Goal: Complete application form

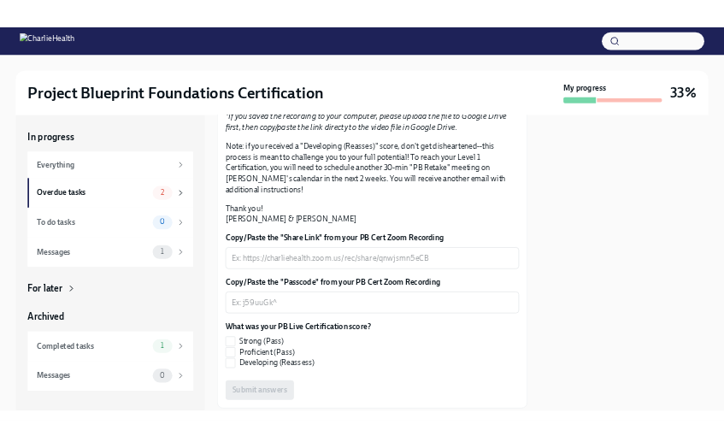
scroll to position [420, 0]
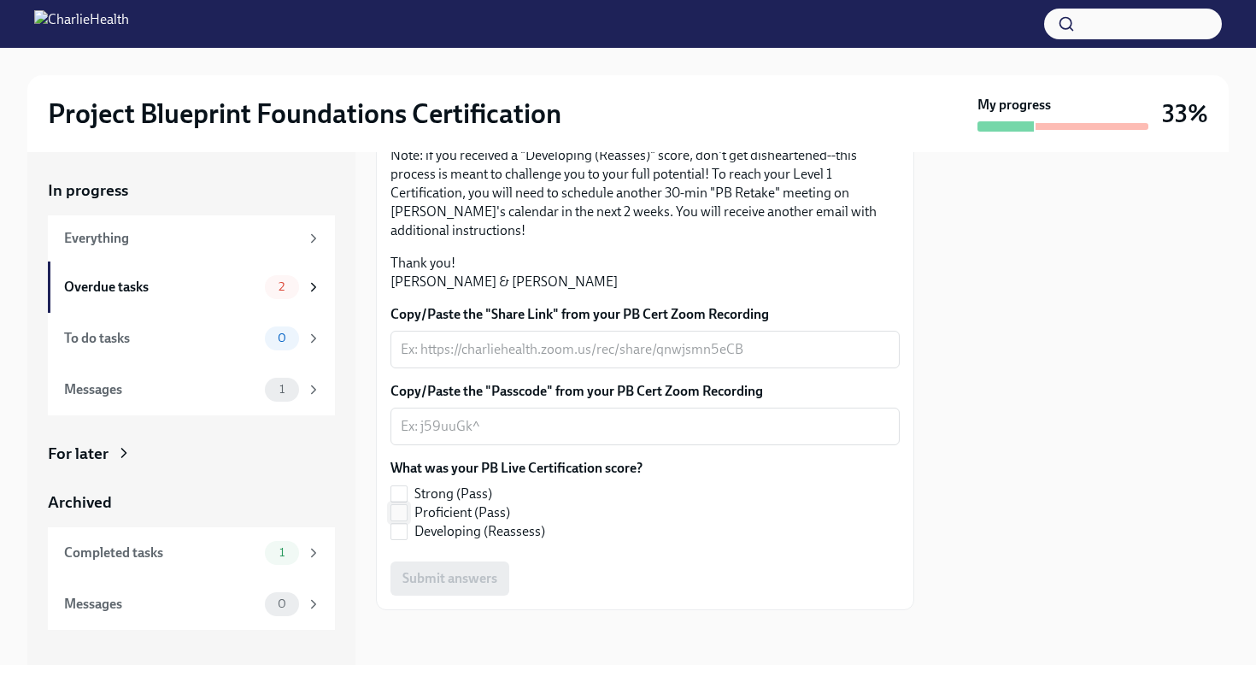
click at [403, 511] on input "Proficient (Pass)" at bounding box center [398, 512] width 15 height 15
checkbox input "true"
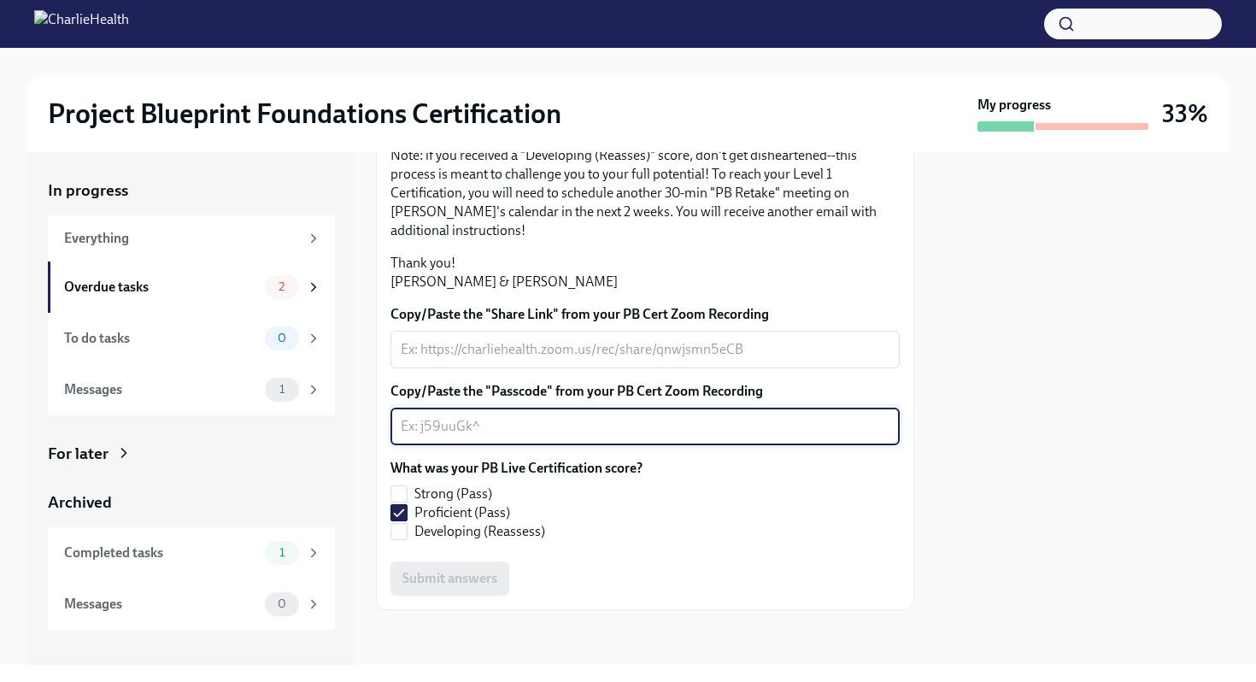
click at [502, 432] on textarea "Copy/Paste the "Passcode" from your PB Cert Zoom Recording" at bounding box center [645, 426] width 489 height 21
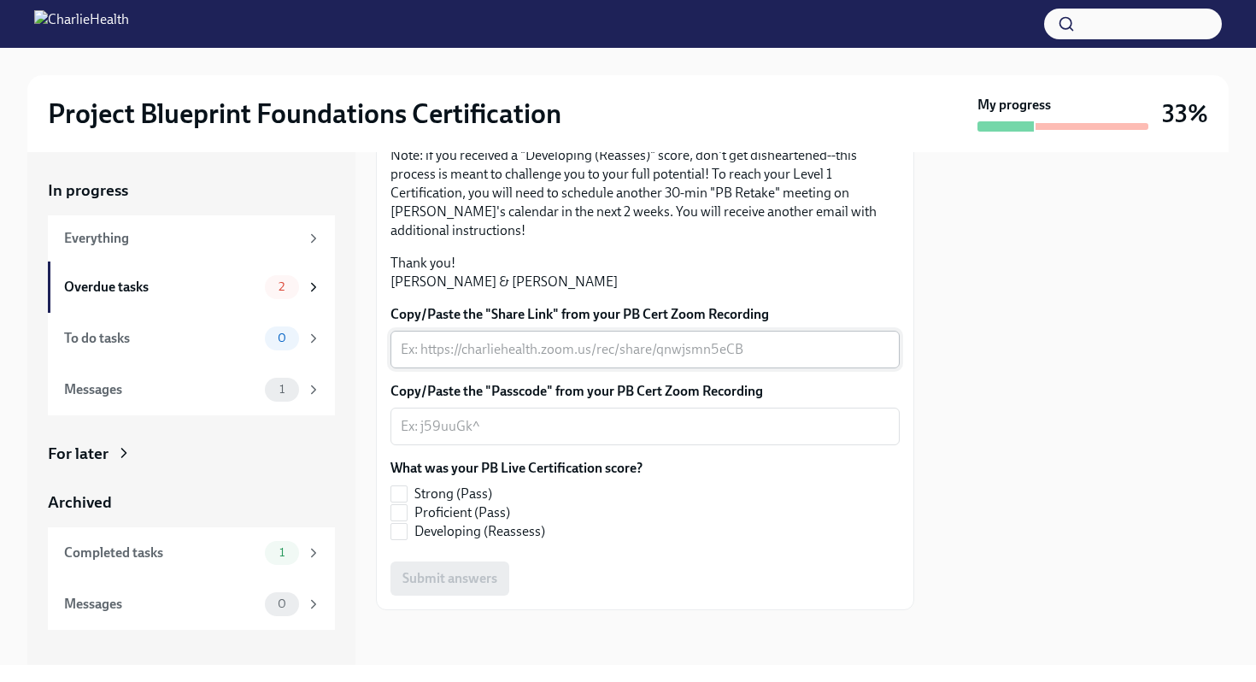
click at [539, 356] on textarea "Copy/Paste the "Share Link" from your PB Cert Zoom Recording" at bounding box center [645, 349] width 489 height 21
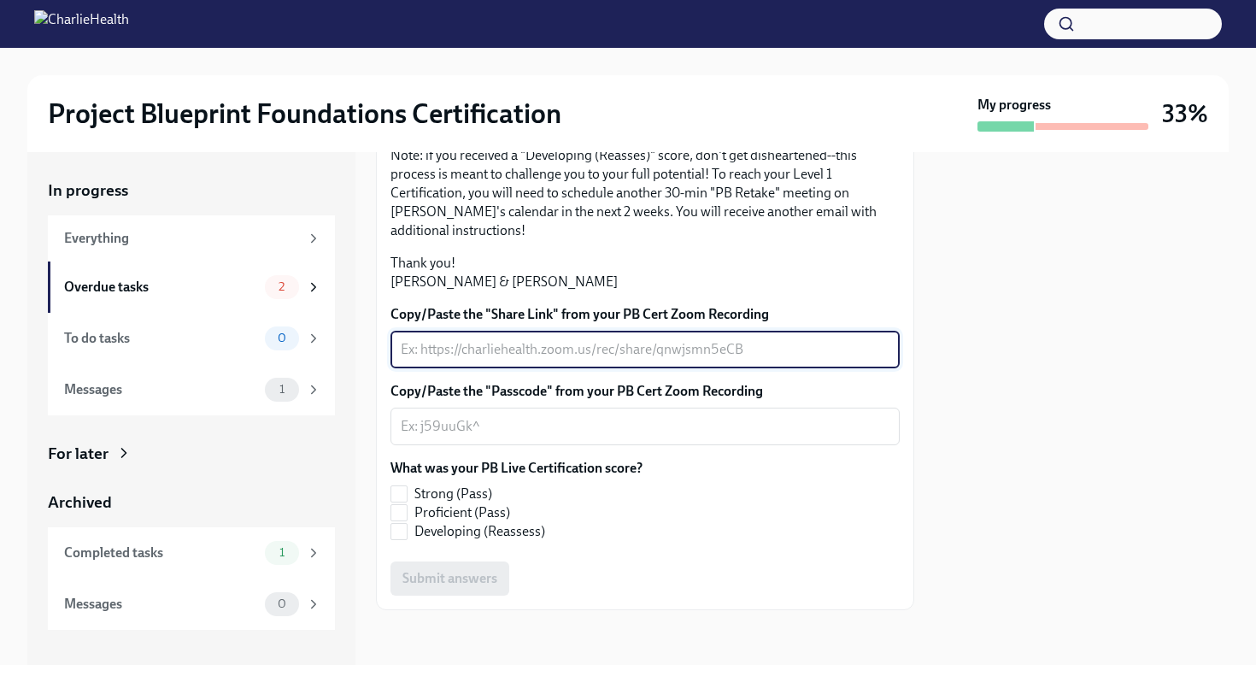
paste textarea "video1091486394.mp4"
type textarea "video1091486394.mp4"
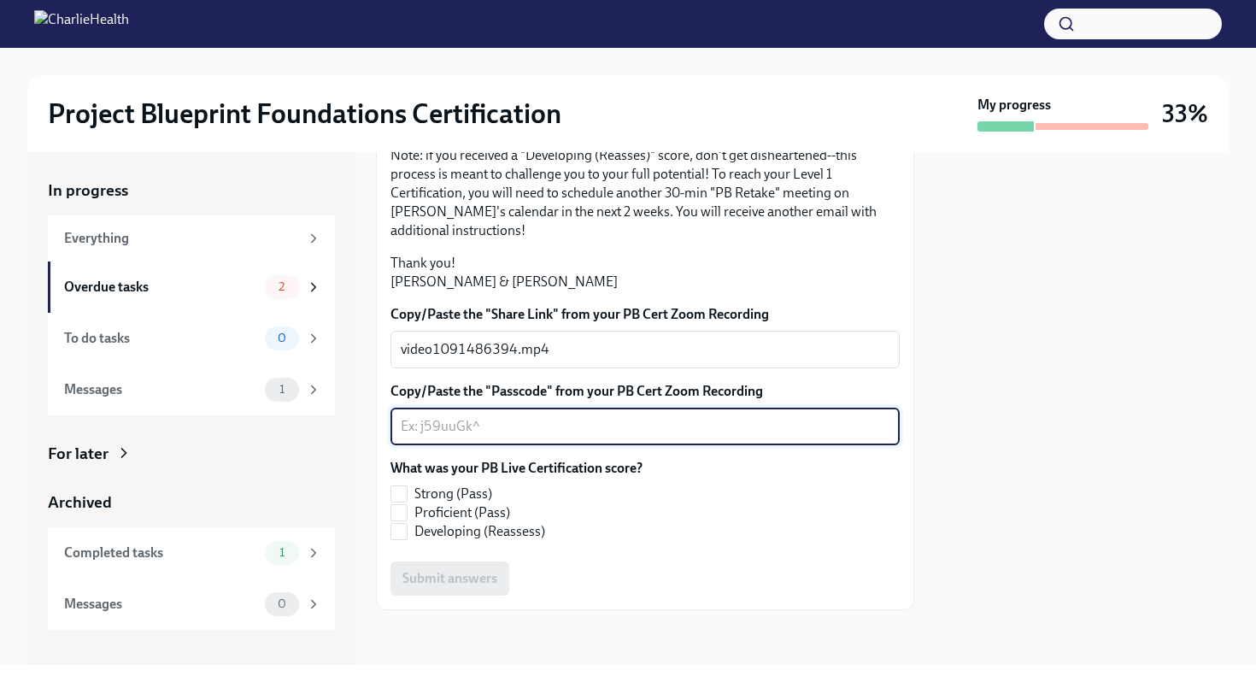
paste textarea "Meeting ID: 876 5736 4270"
type textarea "Meeting ID: 876 5736 4270"
drag, startPoint x: 579, startPoint y: 425, endPoint x: 374, endPoint y: 421, distance: 205.2
click at [374, 421] on div "In progress Everything Overdue tasks 2 To do tasks 0 Messages 1 For later Archi…" at bounding box center [628, 408] width 1202 height 513
paste textarea "325000"
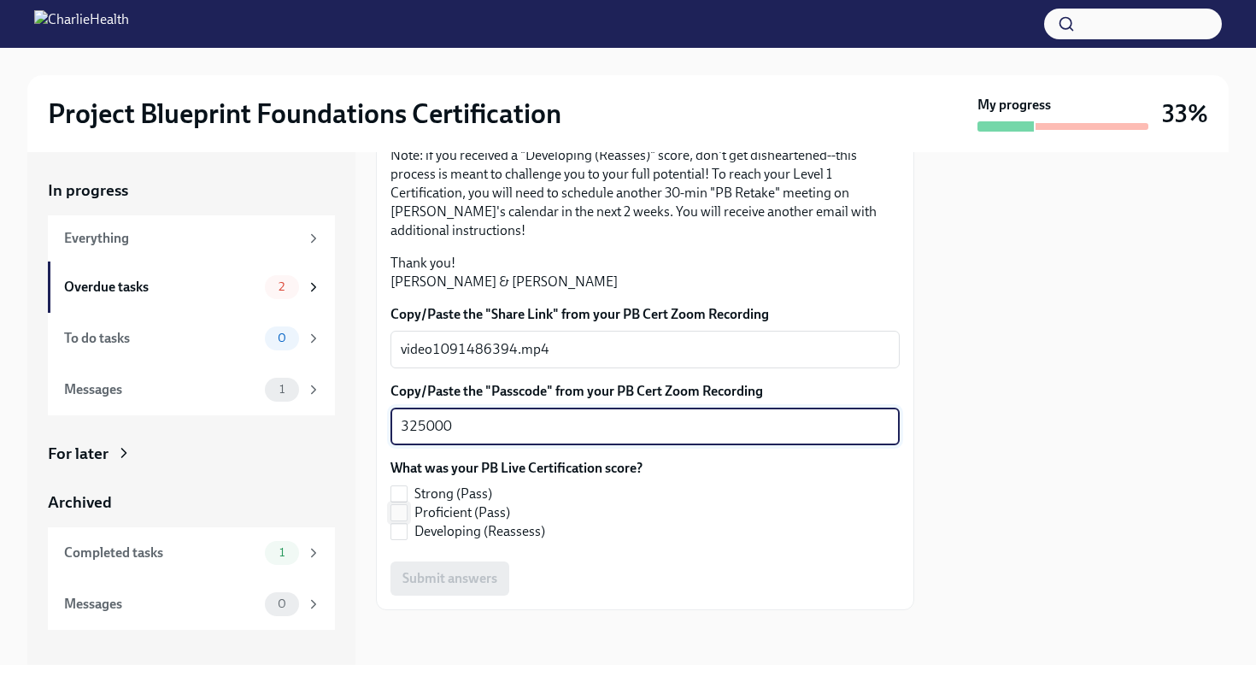
type textarea "325000"
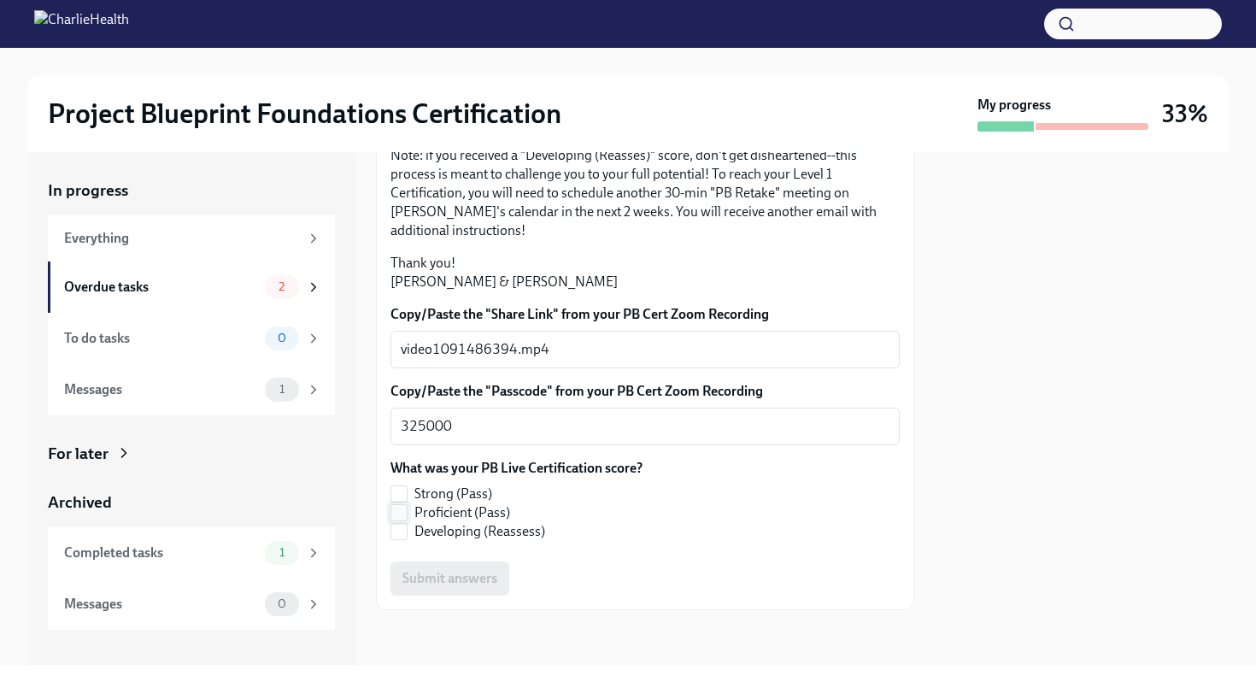
click at [405, 513] on input "Proficient (Pass)" at bounding box center [398, 512] width 15 height 15
checkbox input "true"
click at [452, 581] on span "Submit answers" at bounding box center [450, 578] width 95 height 17
